Goal: Information Seeking & Learning: Learn about a topic

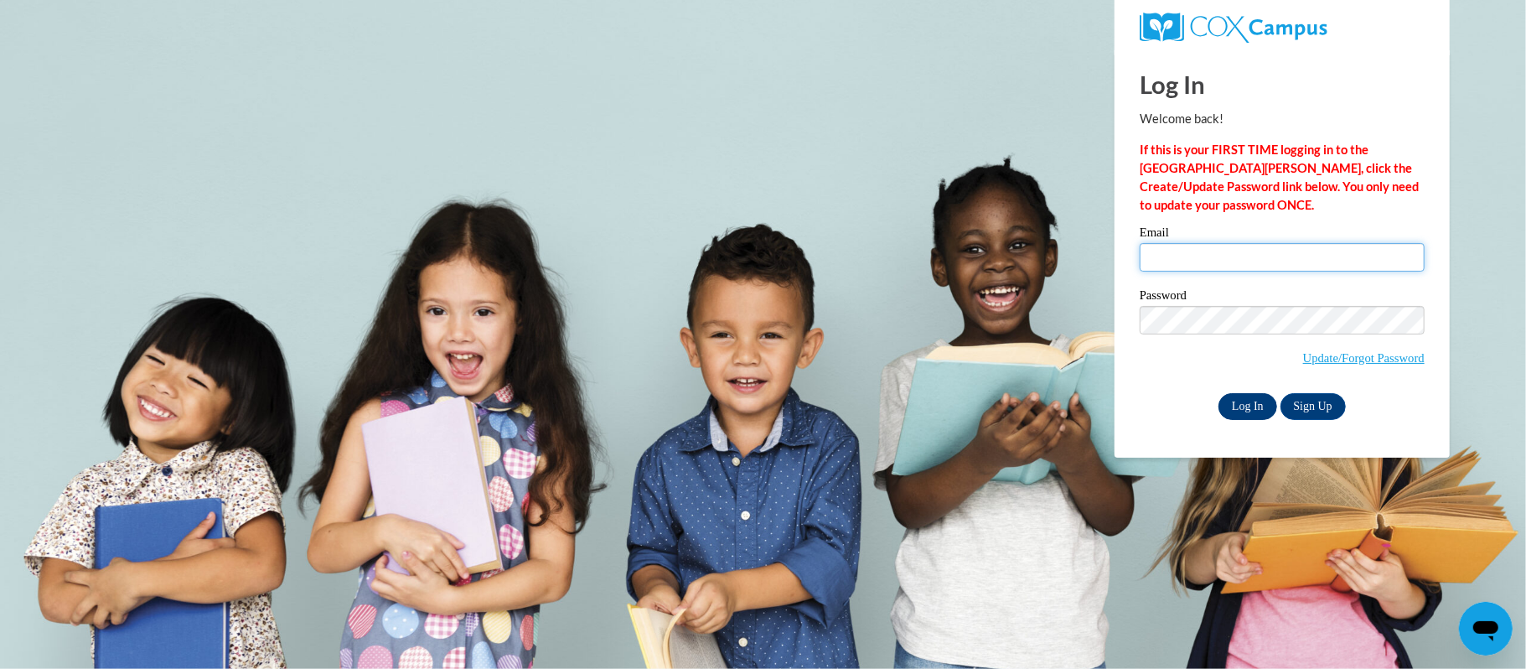
type input "dekireyaha.hodges20@gmail.com"
click at [1243, 407] on input "Log In" at bounding box center [1247, 406] width 59 height 27
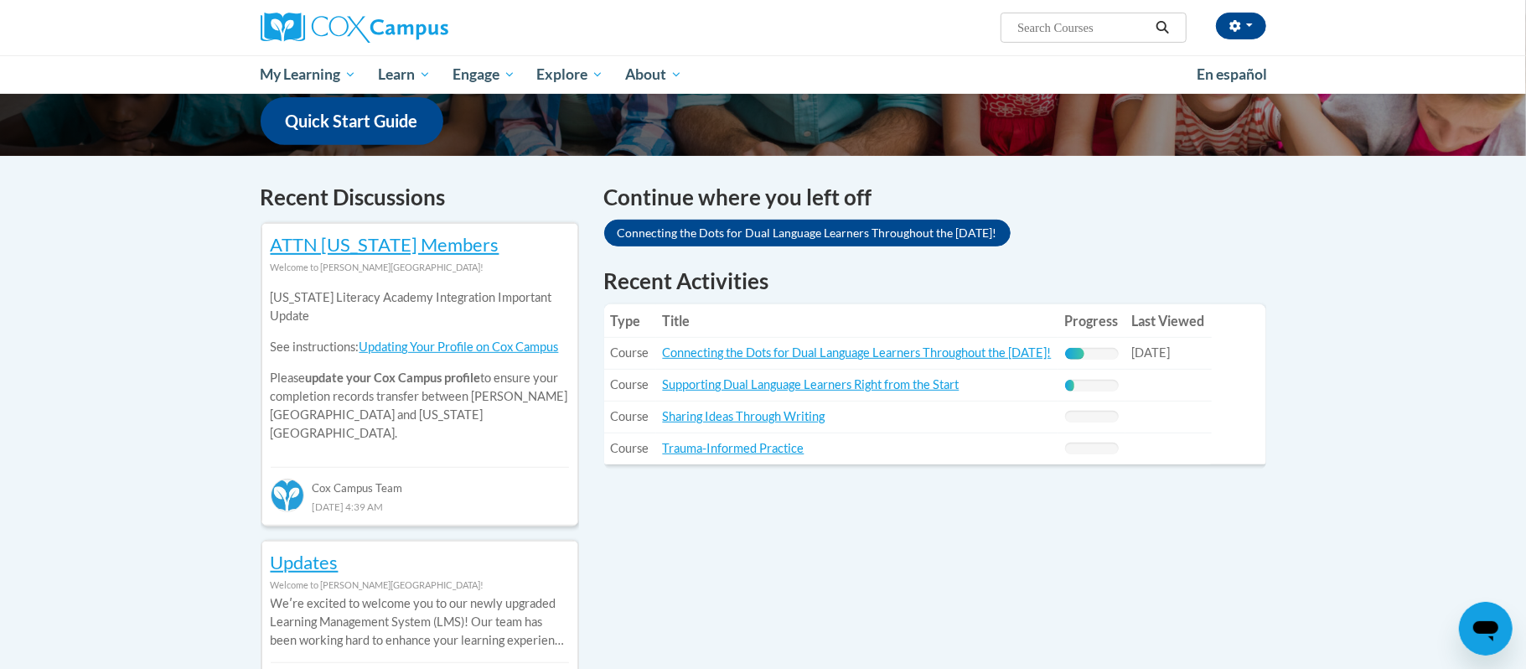
scroll to position [439, 0]
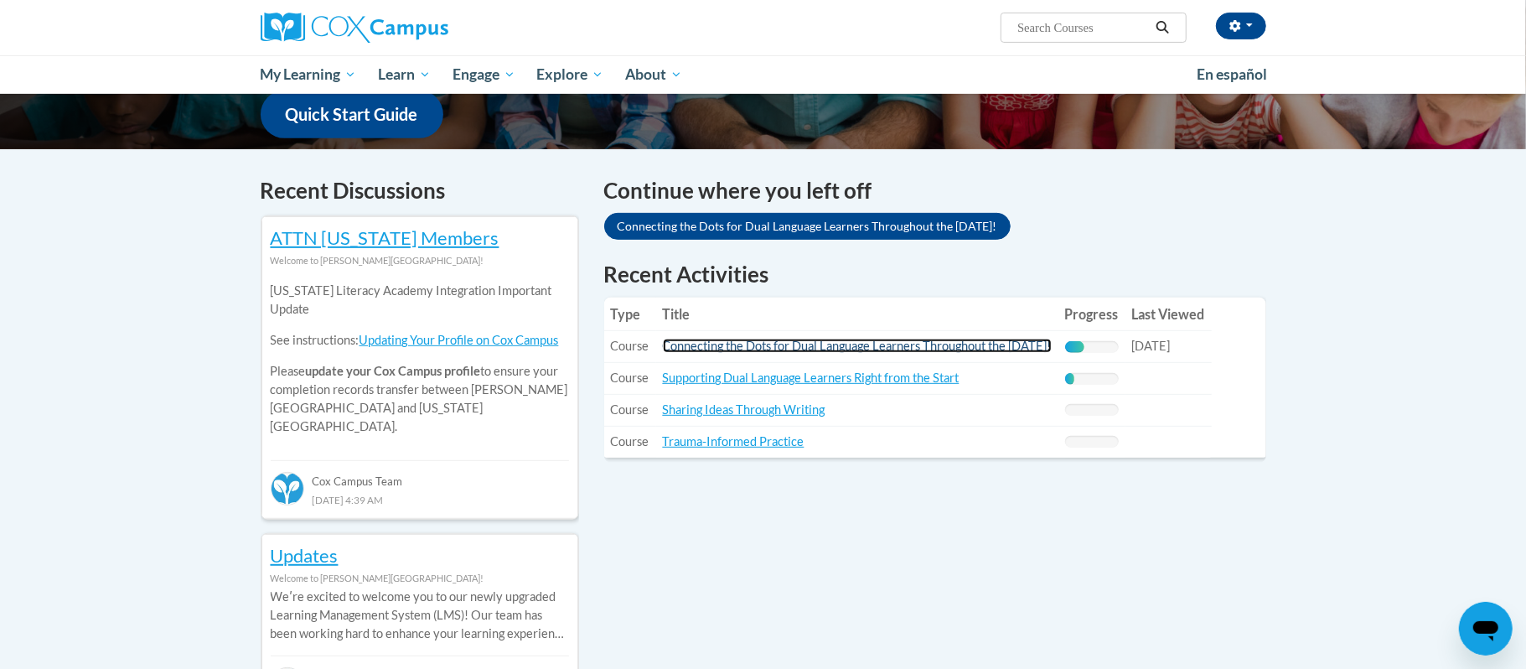
click at [710, 353] on link "Connecting the Dots for Dual Language Learners Throughout the [DATE]!" at bounding box center [857, 346] width 389 height 14
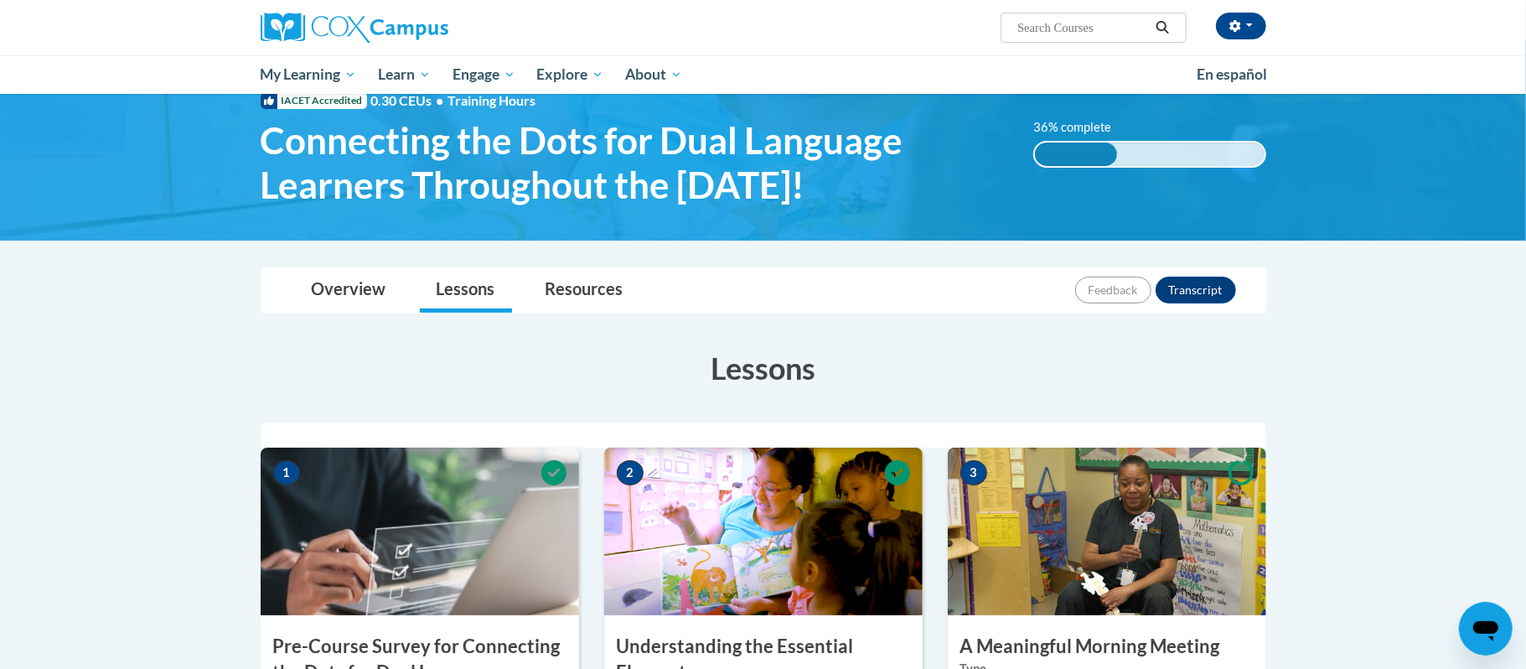
scroll to position [58, 0]
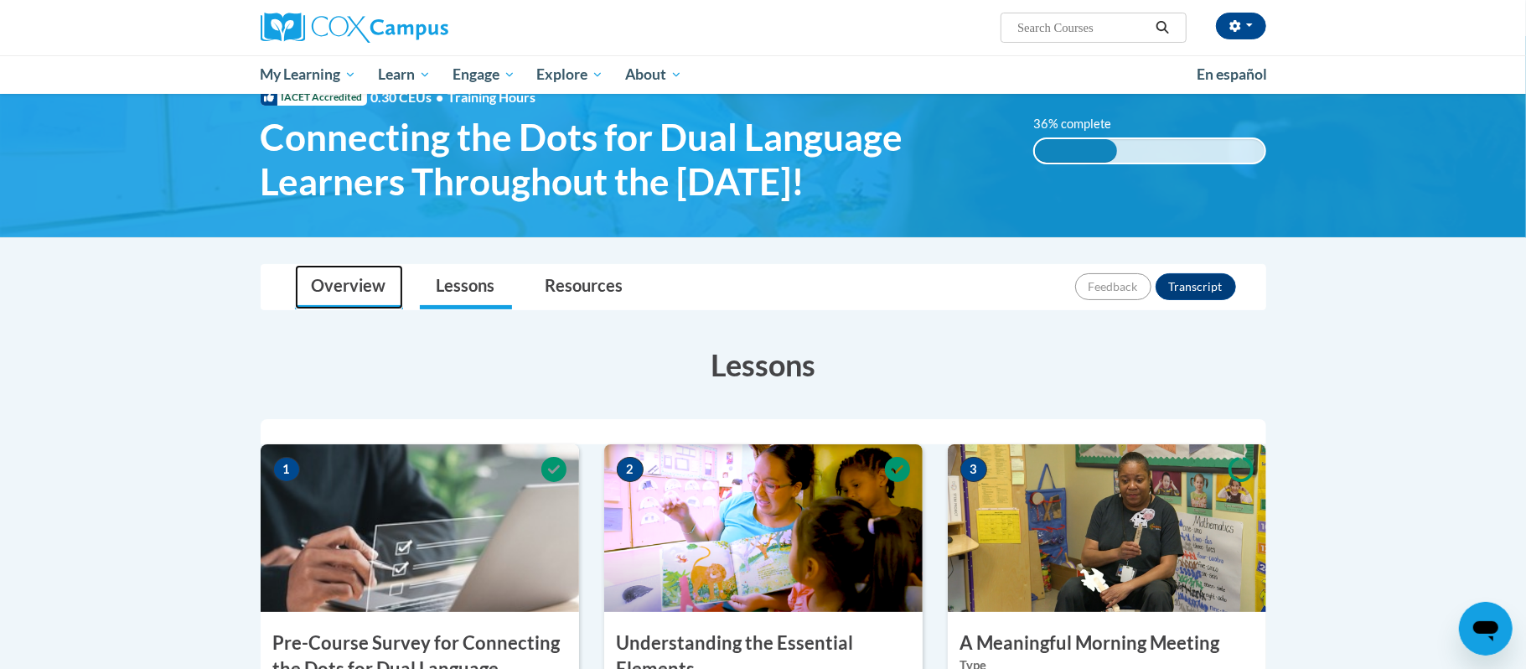
click at [319, 281] on link "Overview" at bounding box center [349, 287] width 108 height 44
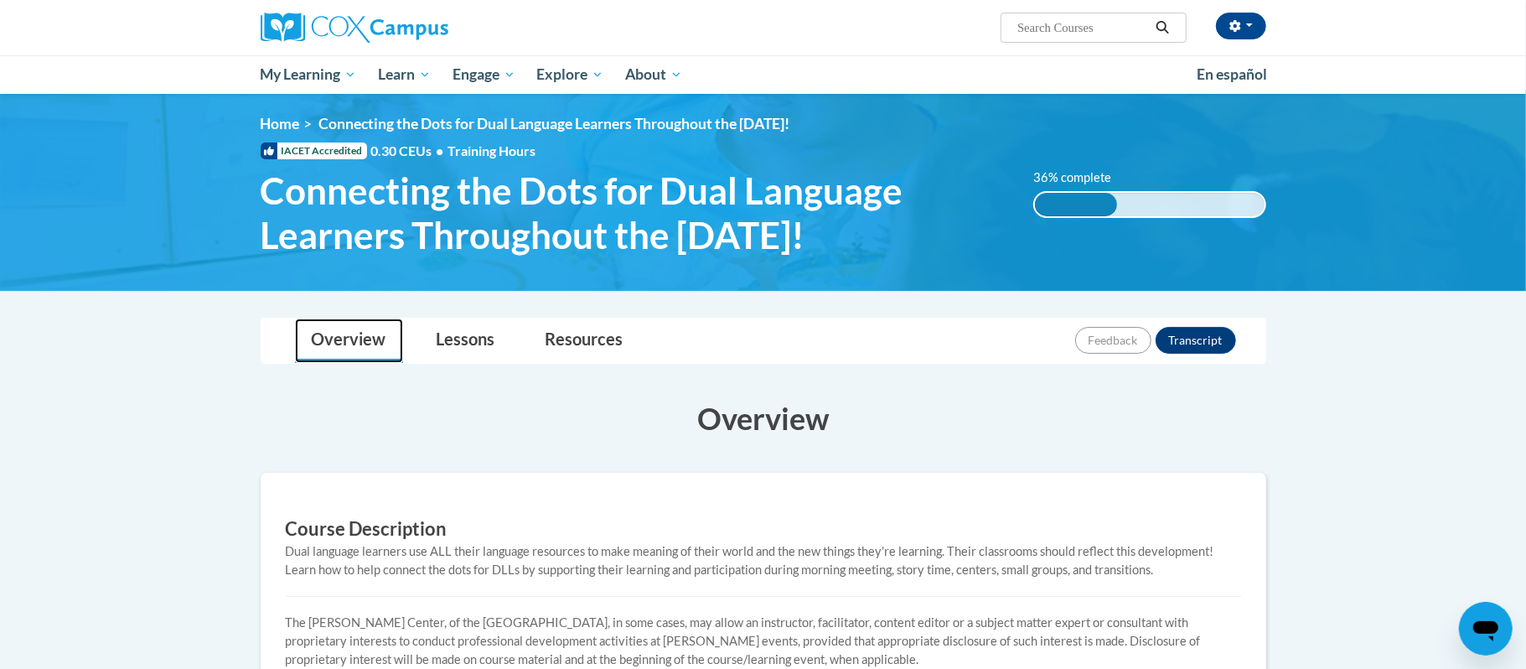
scroll to position [0, 0]
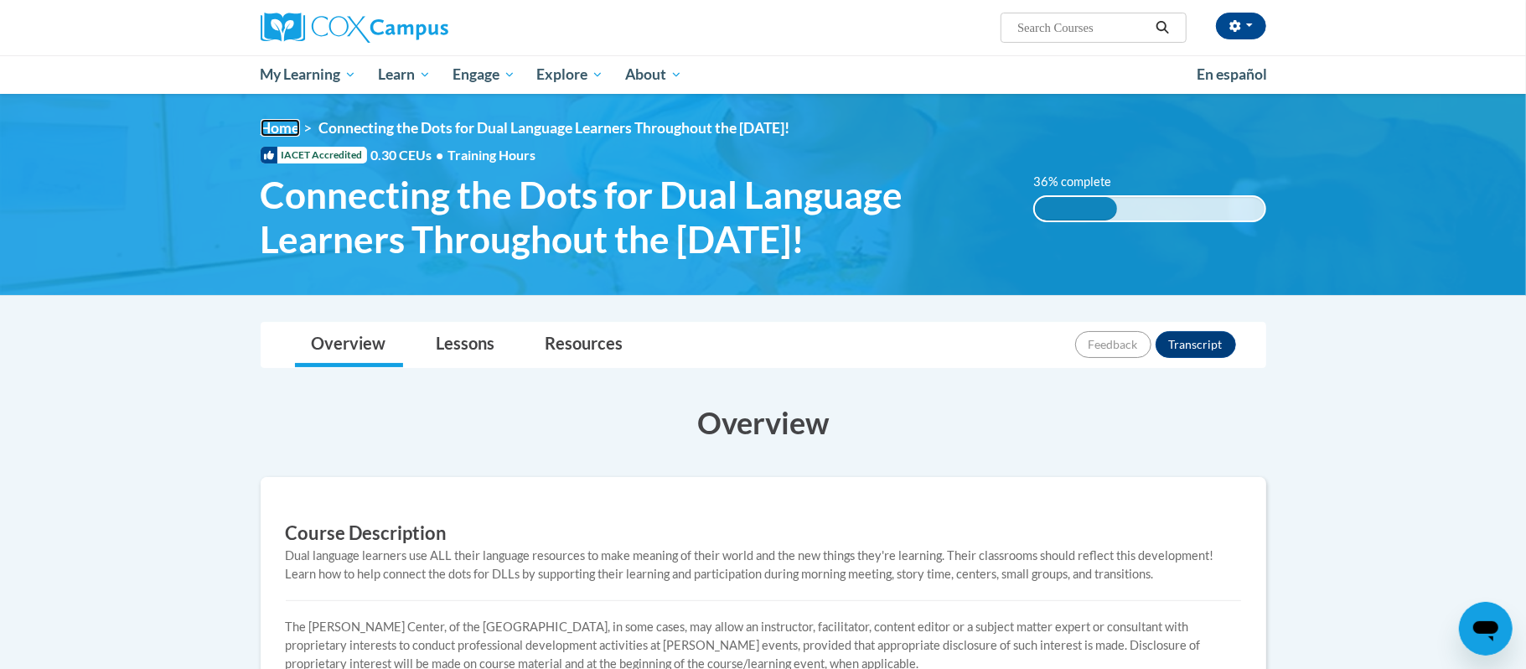
click at [284, 122] on link "Home" at bounding box center [280, 128] width 39 height 18
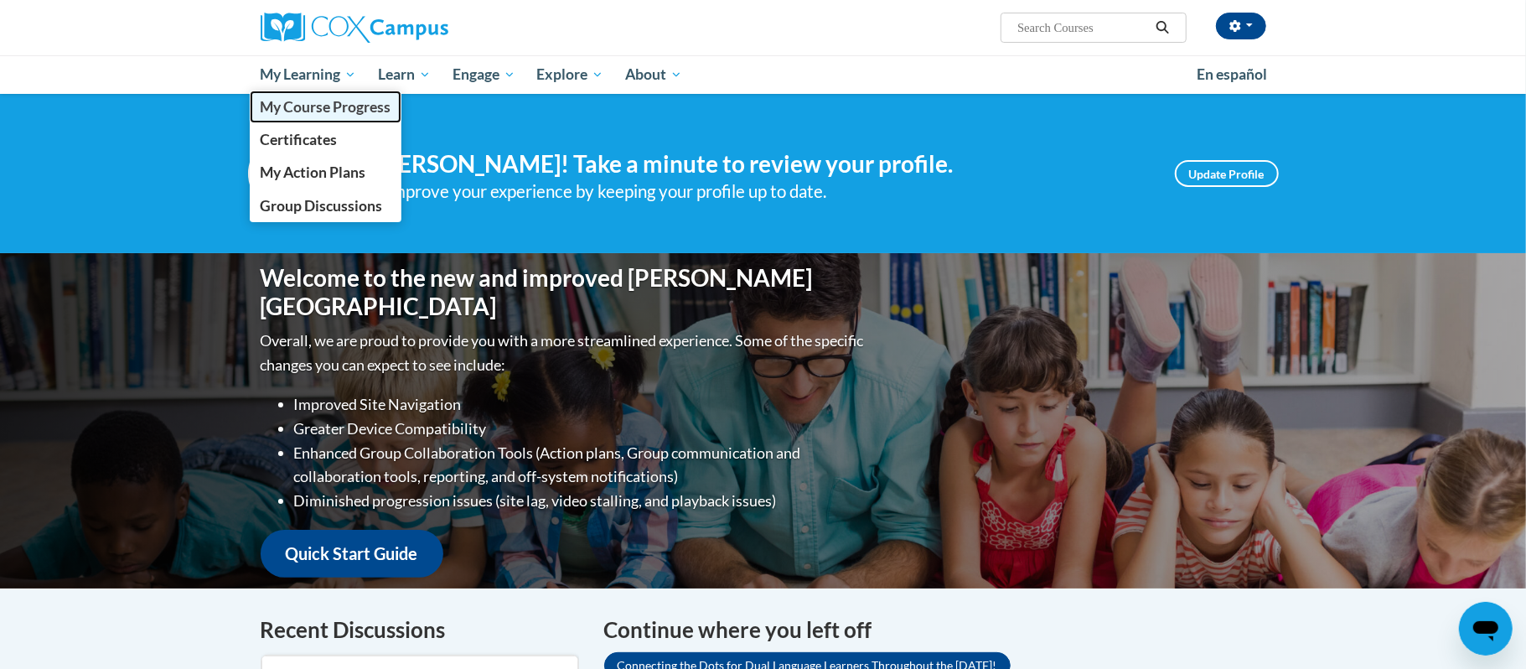
click at [352, 115] on span "My Course Progress" at bounding box center [325, 107] width 131 height 18
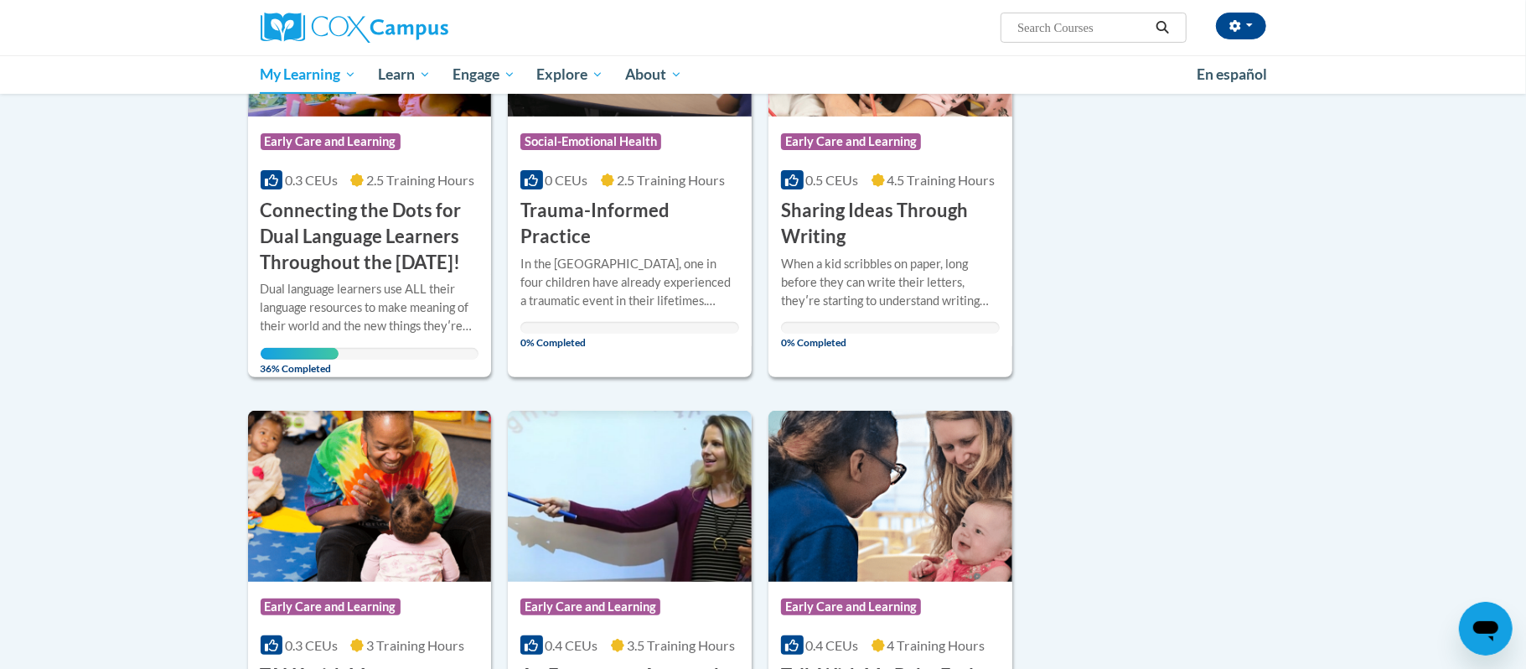
scroll to position [111, 0]
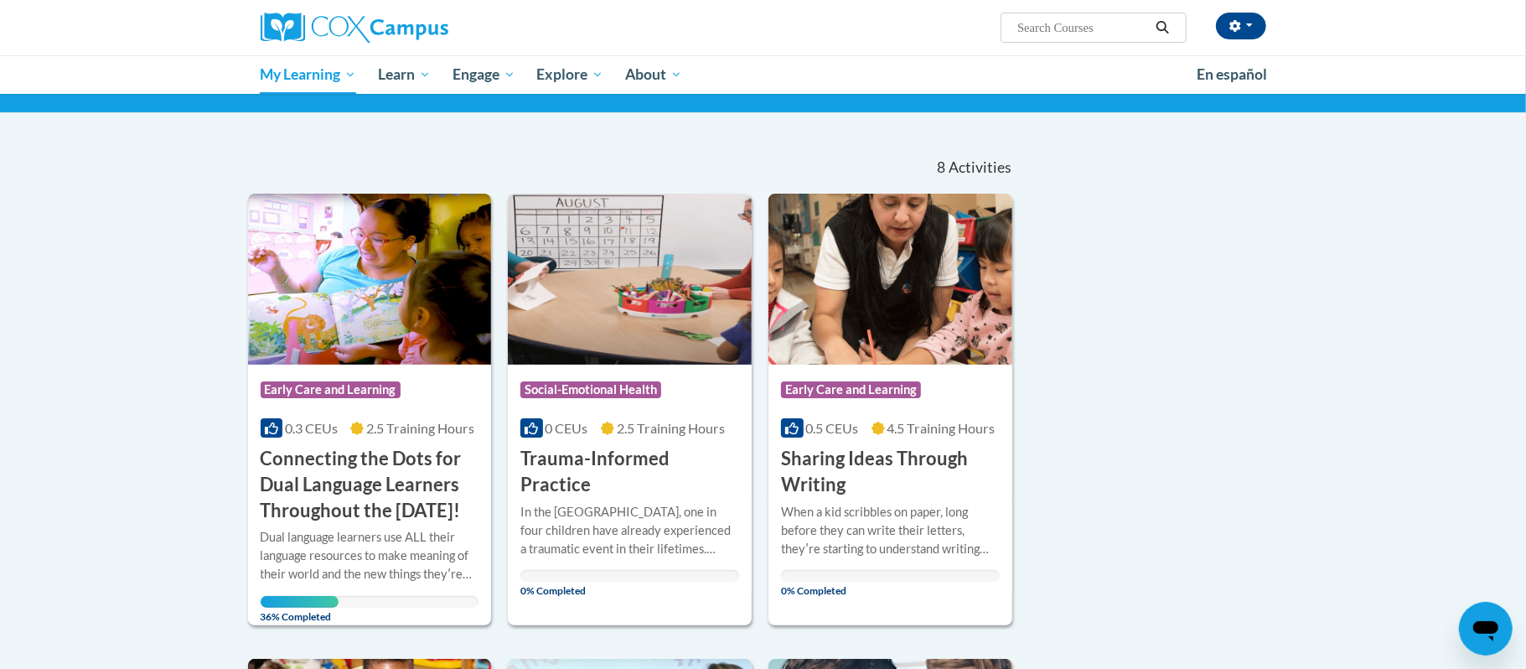
drag, startPoint x: 0, startPoint y: 0, endPoint x: 1525, endPoint y: 82, distance: 1527.2
click at [1525, 82] on html "Dekireyaha Hodges (America/New_York UTC-04:00) My Profile Inbox My Transcripts …" at bounding box center [763, 223] width 1526 height 669
click at [268, 428] on icon at bounding box center [271, 427] width 13 height 13
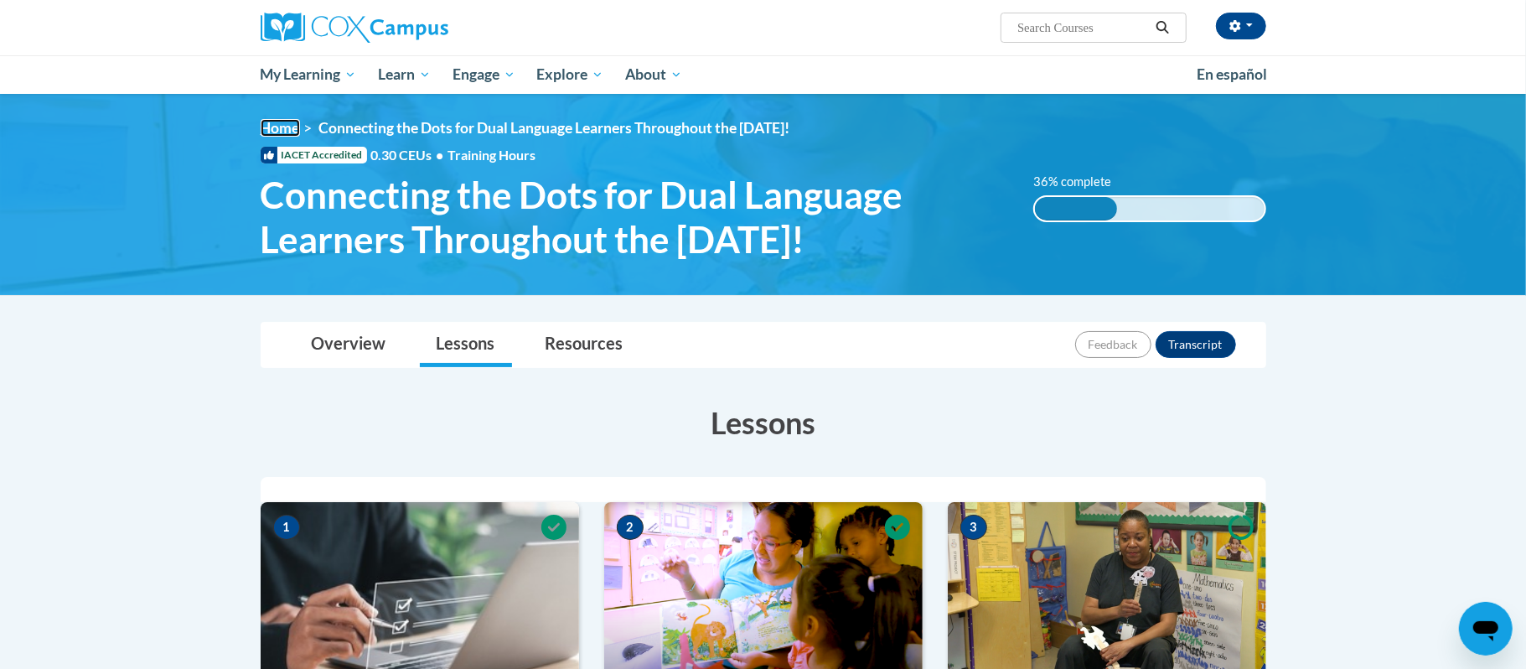
click at [282, 129] on link "Home" at bounding box center [280, 128] width 39 height 18
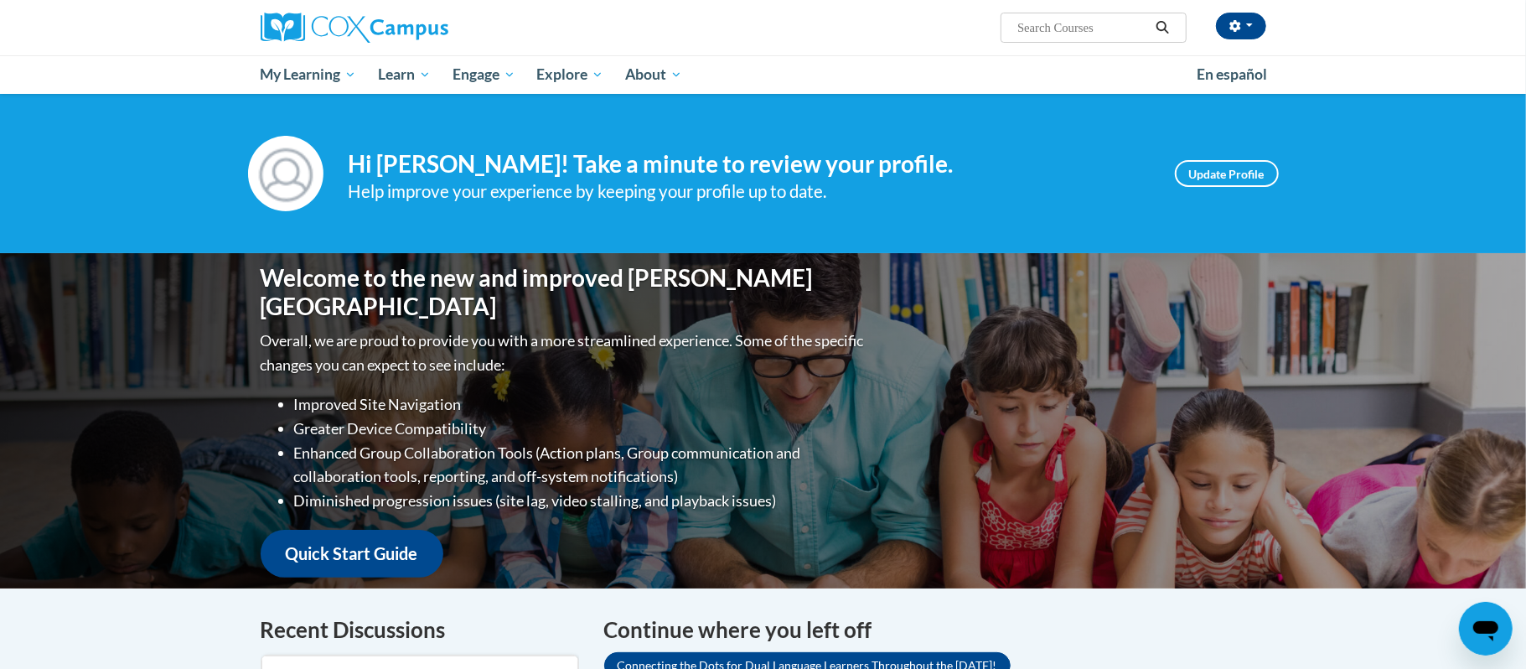
click at [1059, 24] on input "Search..." at bounding box center [1083, 28] width 134 height 20
type input "literacy lab"
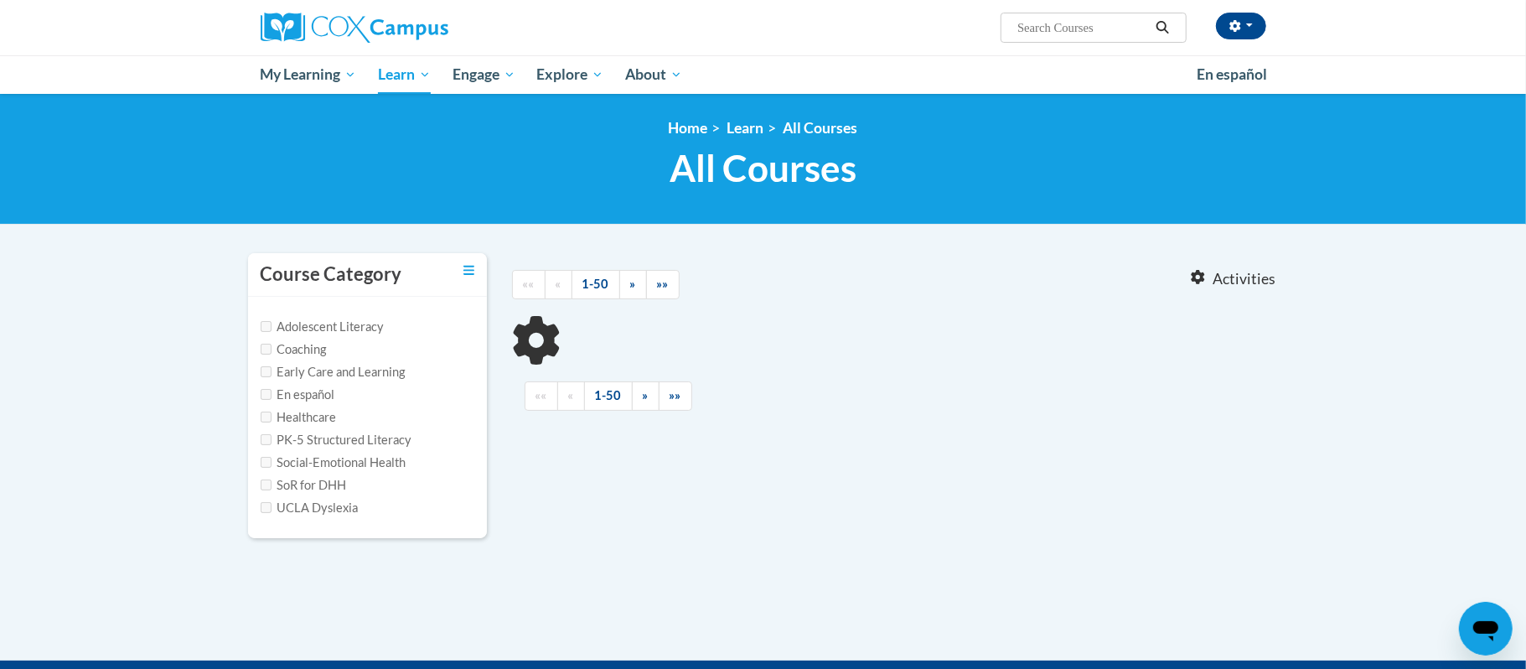
type input "literacy lab"
drag, startPoint x: 1110, startPoint y: 25, endPoint x: 968, endPoint y: 22, distance: 142.5
click at [968, 22] on div "[PERSON_NAME] ([GEOGRAPHIC_DATA]/New_York UTC-04:00) My Profile Inbox My Transc…" at bounding box center [935, 21] width 687 height 43
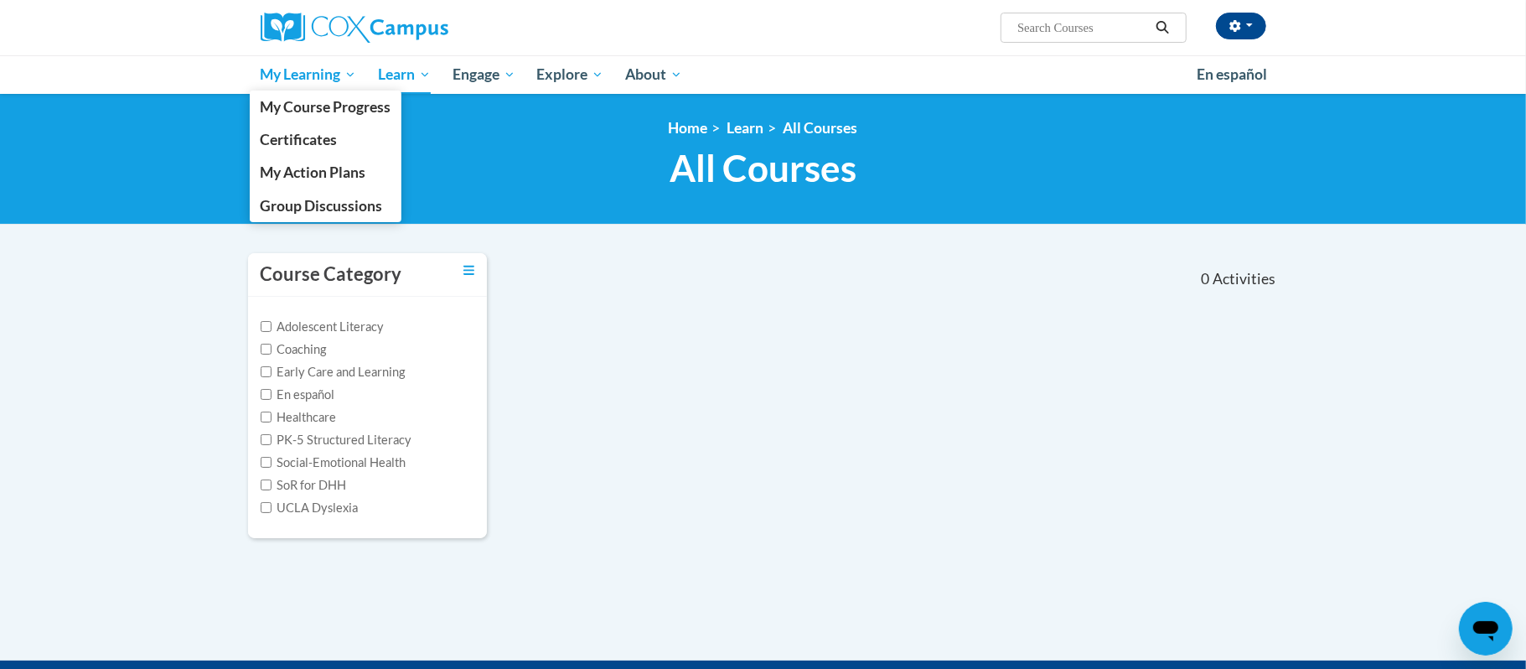
click at [294, 74] on span "My Learning" at bounding box center [308, 75] width 96 height 20
click at [300, 116] on link "My Course Progress" at bounding box center [326, 106] width 153 height 33
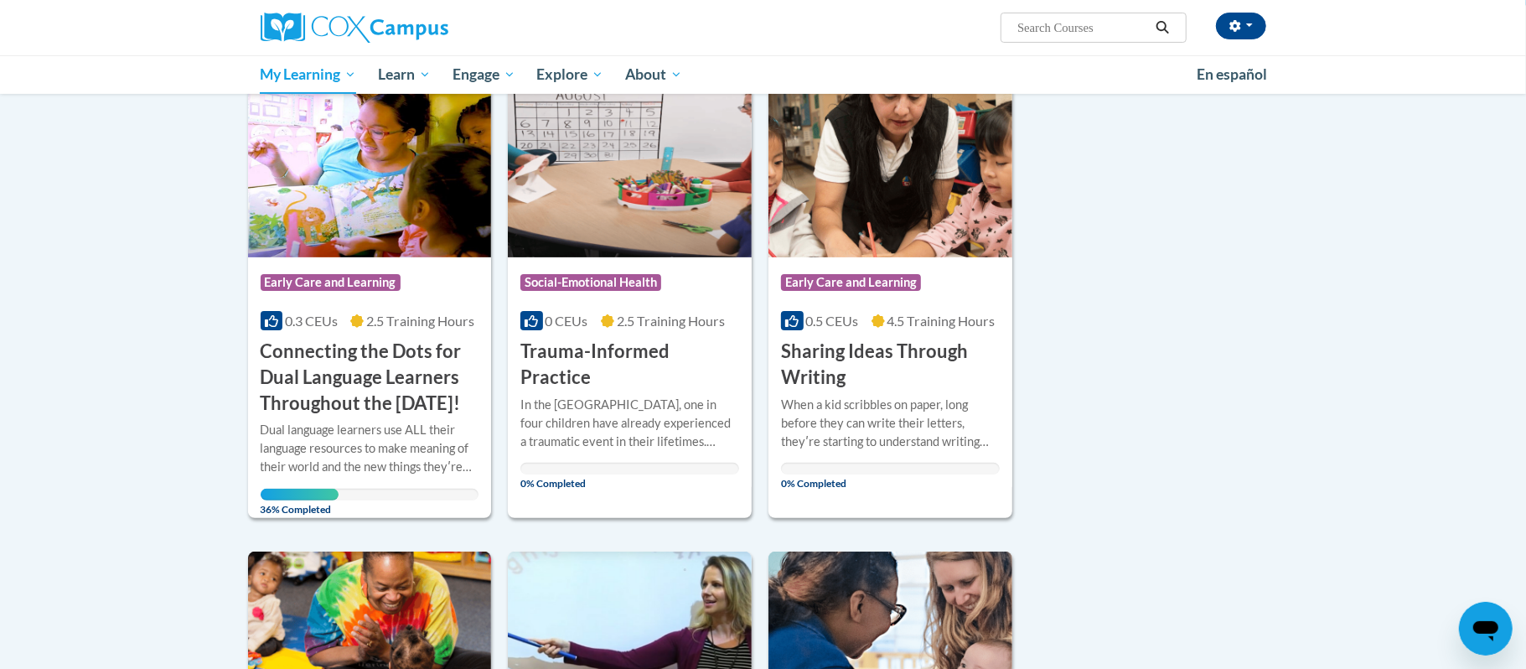
scroll to position [223, 0]
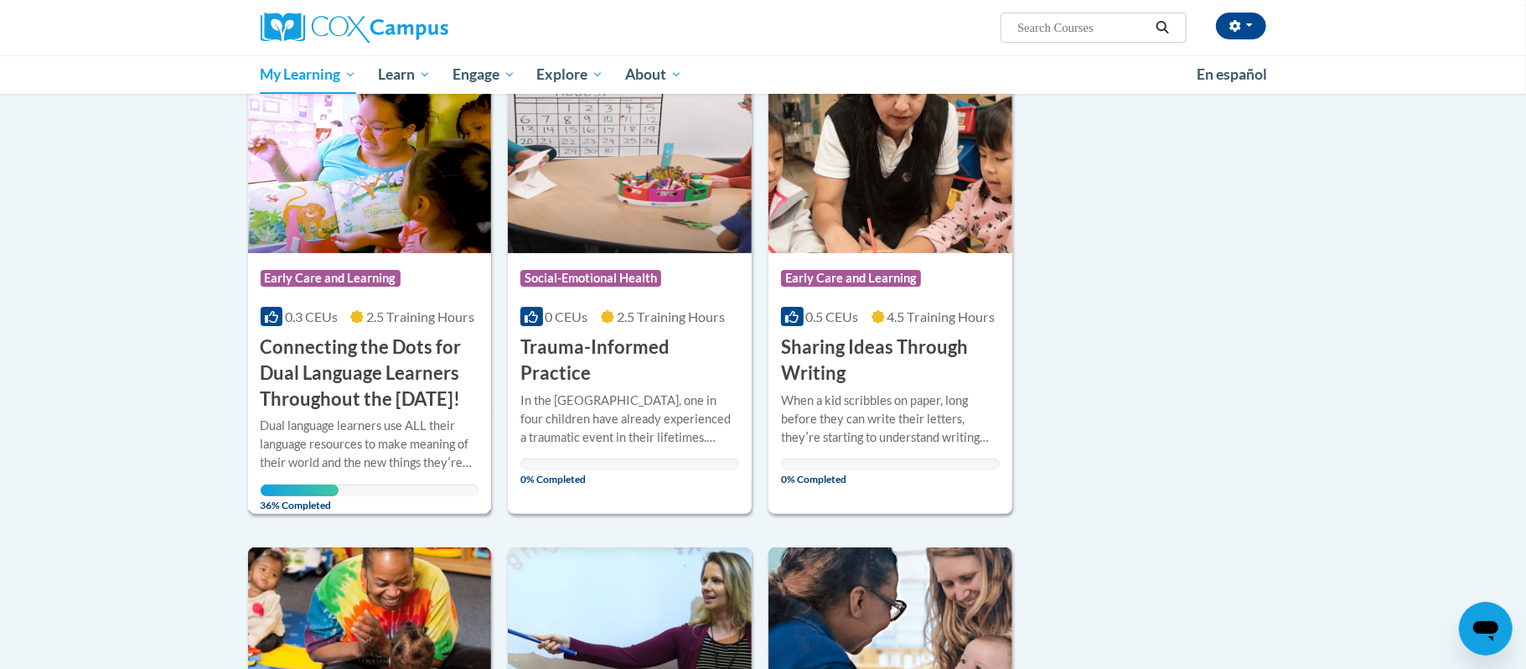
click at [401, 317] on span "2.5 Training Hours" at bounding box center [420, 316] width 108 height 16
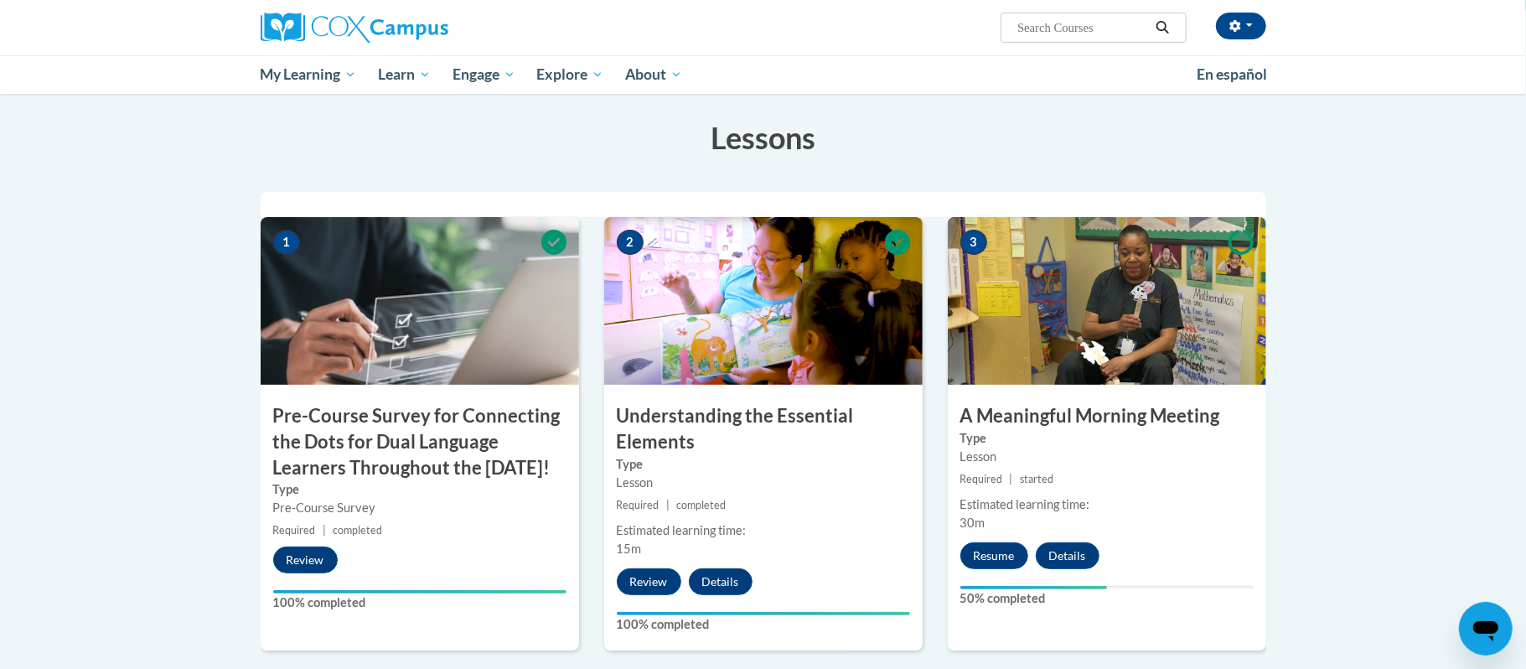
scroll to position [296, 0]
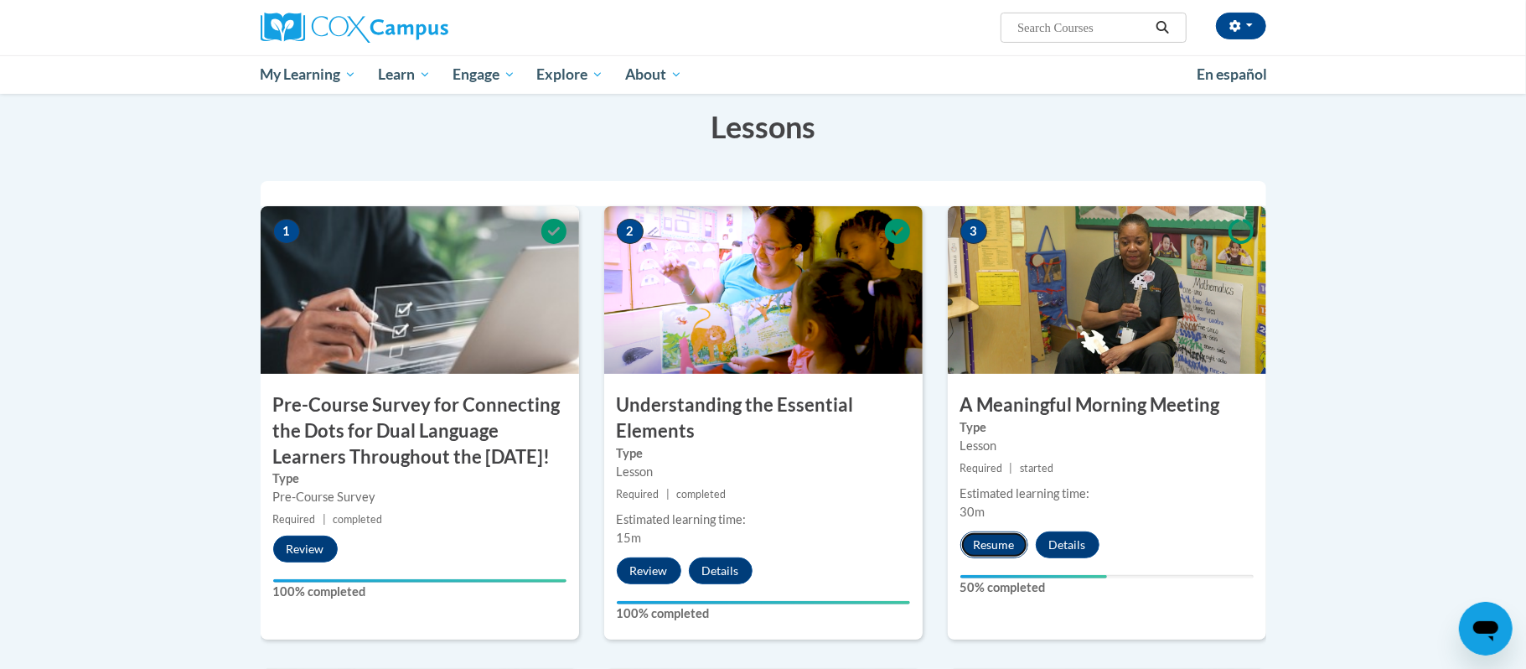
click at [995, 545] on button "Resume" at bounding box center [994, 544] width 68 height 27
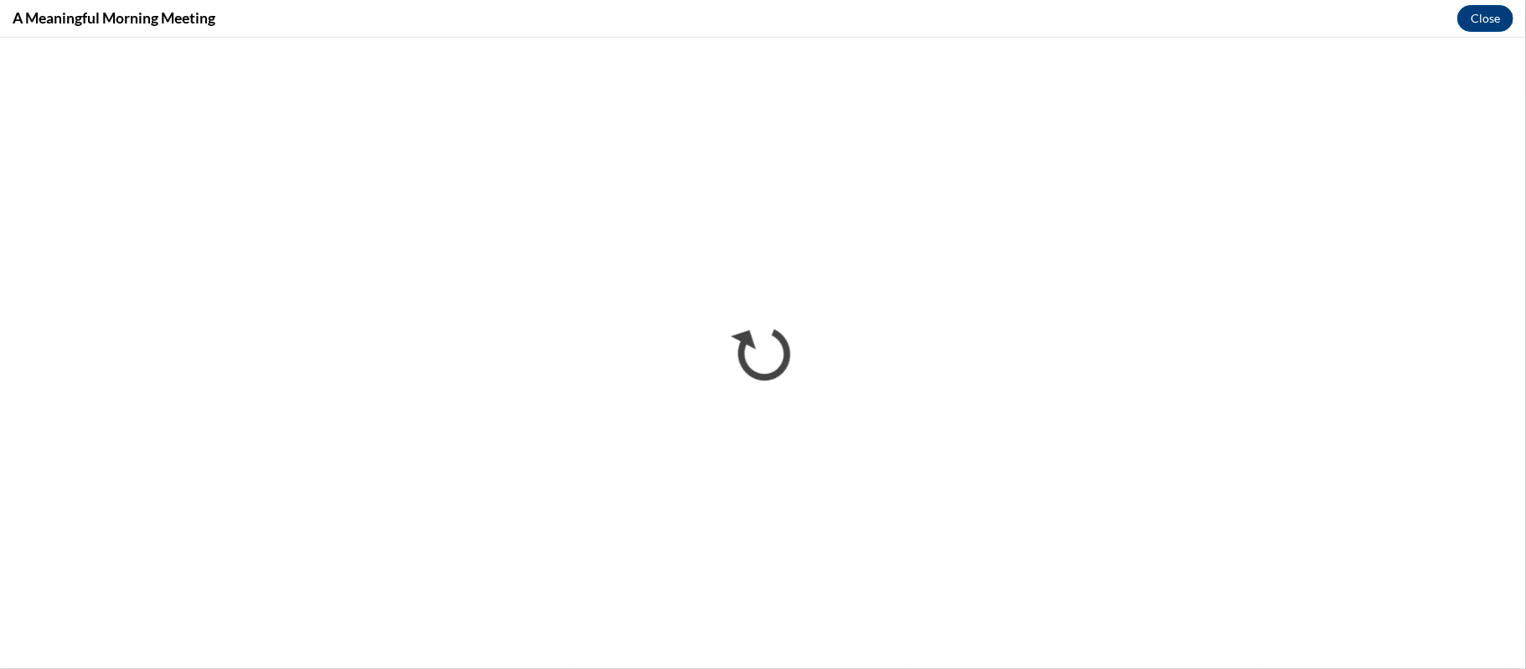
scroll to position [0, 0]
